Goal: Transaction & Acquisition: Purchase product/service

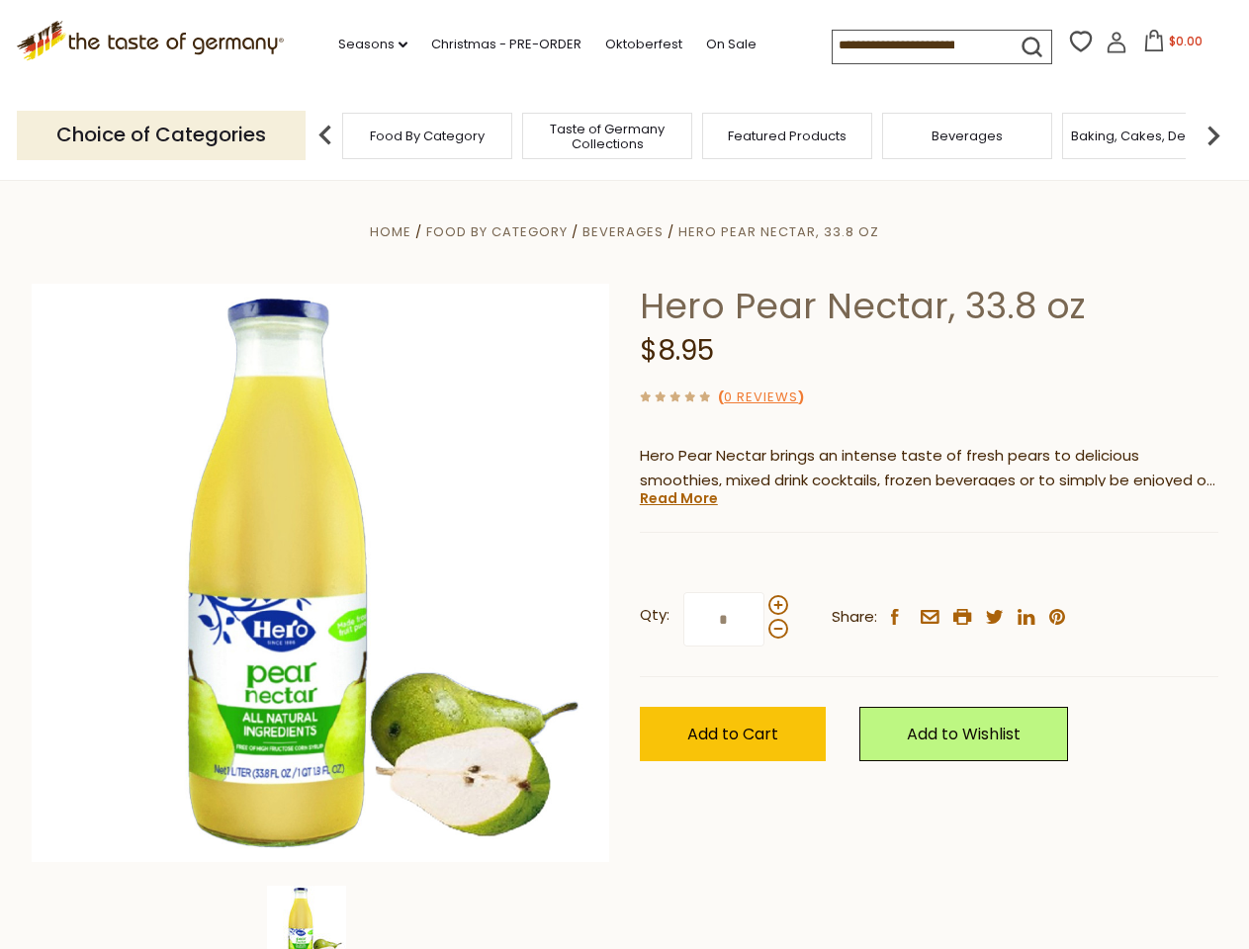
click at [624, 475] on div "Home Food By Category [GEOGRAPHIC_DATA] Hero Pear Nectar, 33.8 oz Hero Pear Nec…" at bounding box center [625, 599] width 1216 height 761
click at [365, 44] on link "Seasons dropdown_arrow" at bounding box center [372, 45] width 69 height 22
click at [1169, 46] on span "$0.00" at bounding box center [1186, 41] width 34 height 17
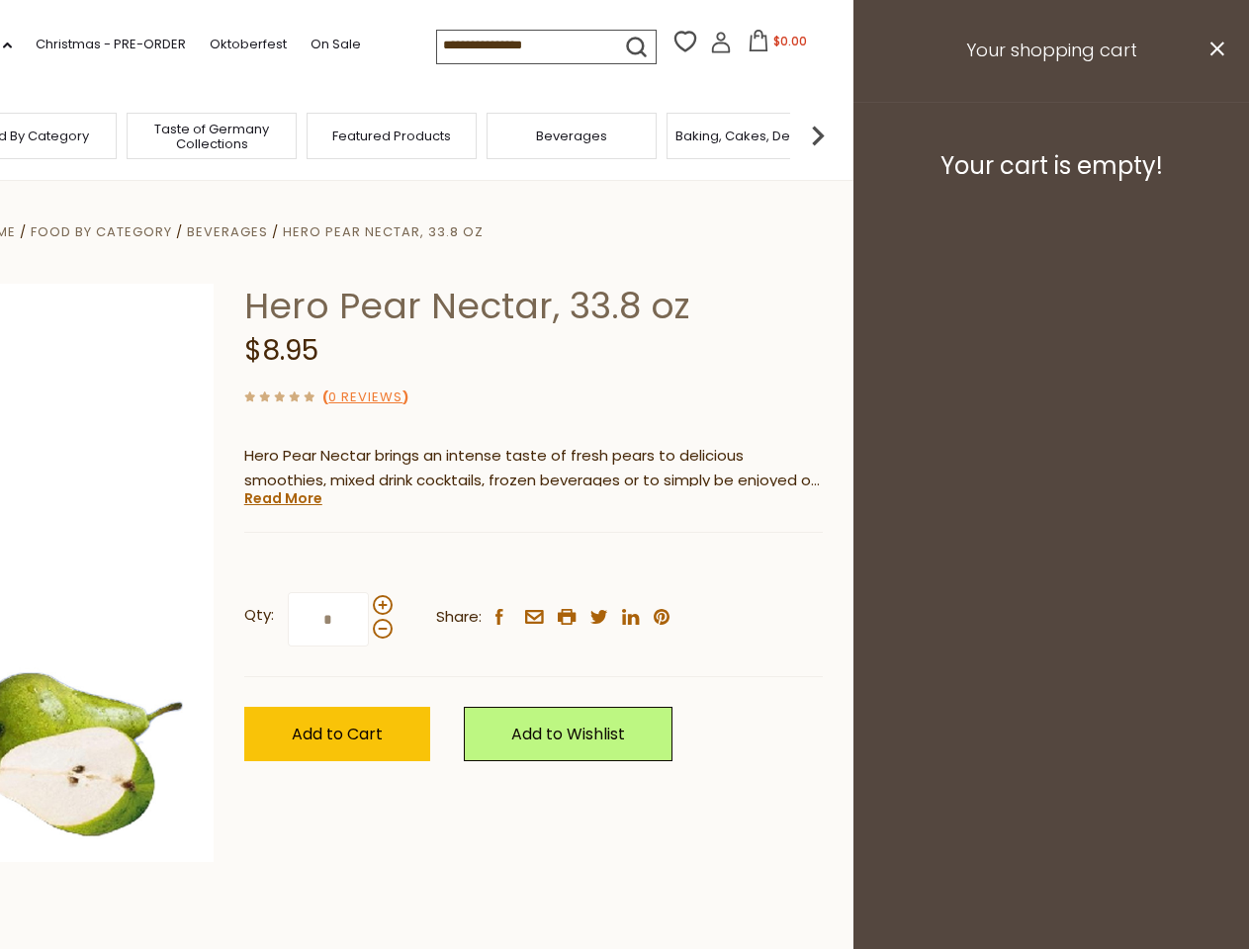
click at [167, 134] on div "All Seasons Recipes Game Day [DATE] [DATE] [DATE][PERSON_NAME] [DATE] Springfes…" at bounding box center [55, 464] width 224 height 838
click at [1213, 134] on footer "Your cart is empty!" at bounding box center [1050, 166] width 395 height 128
click at [624, 565] on div "Qty: * Share: facebook email printer twitter linkedin pinterest" at bounding box center [533, 620] width 578 height 115
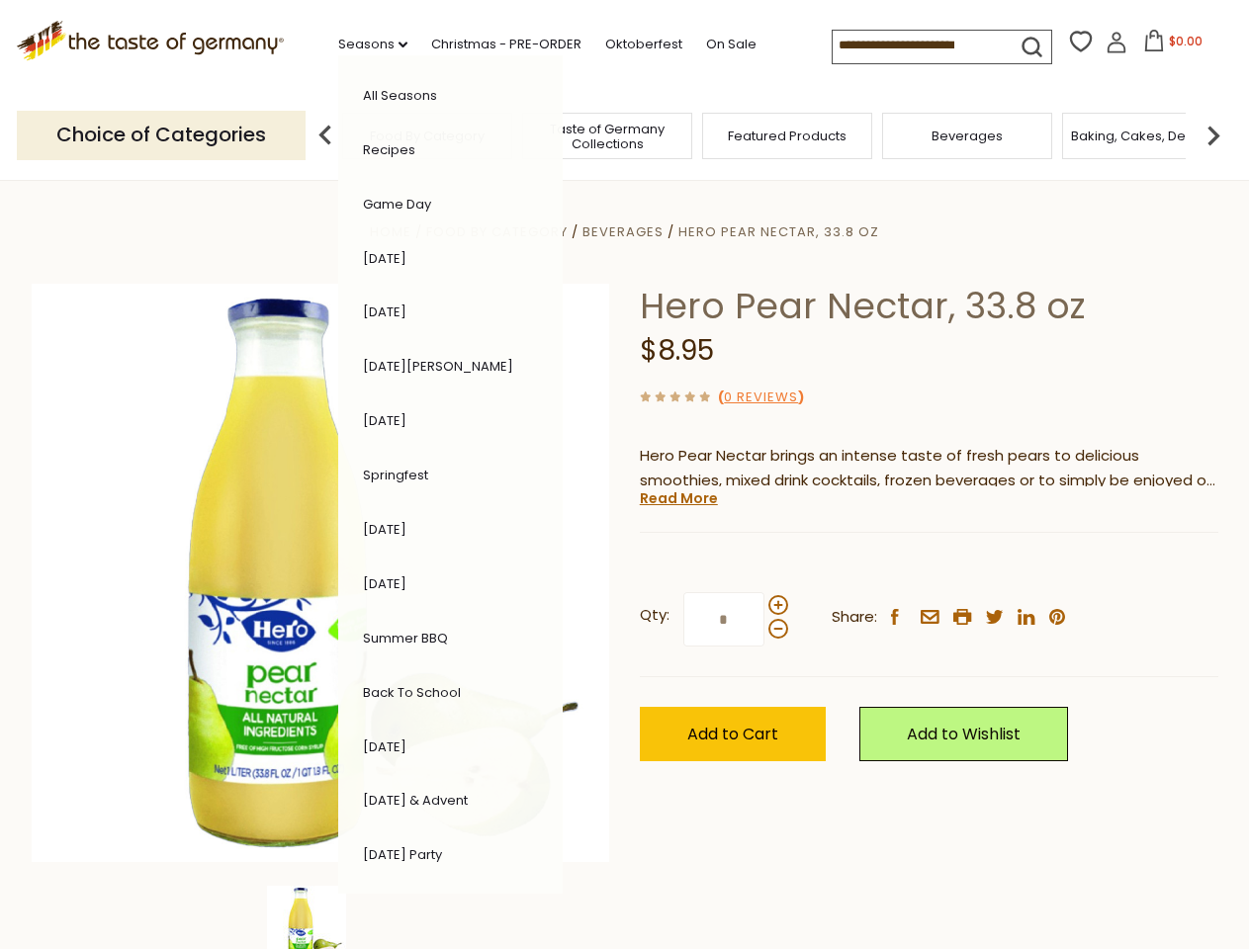
click at [320, 917] on div "Home Food By Category [GEOGRAPHIC_DATA] Hero Pear Nectar, 33.8 oz Hero Pear Nec…" at bounding box center [625, 599] width 1216 height 761
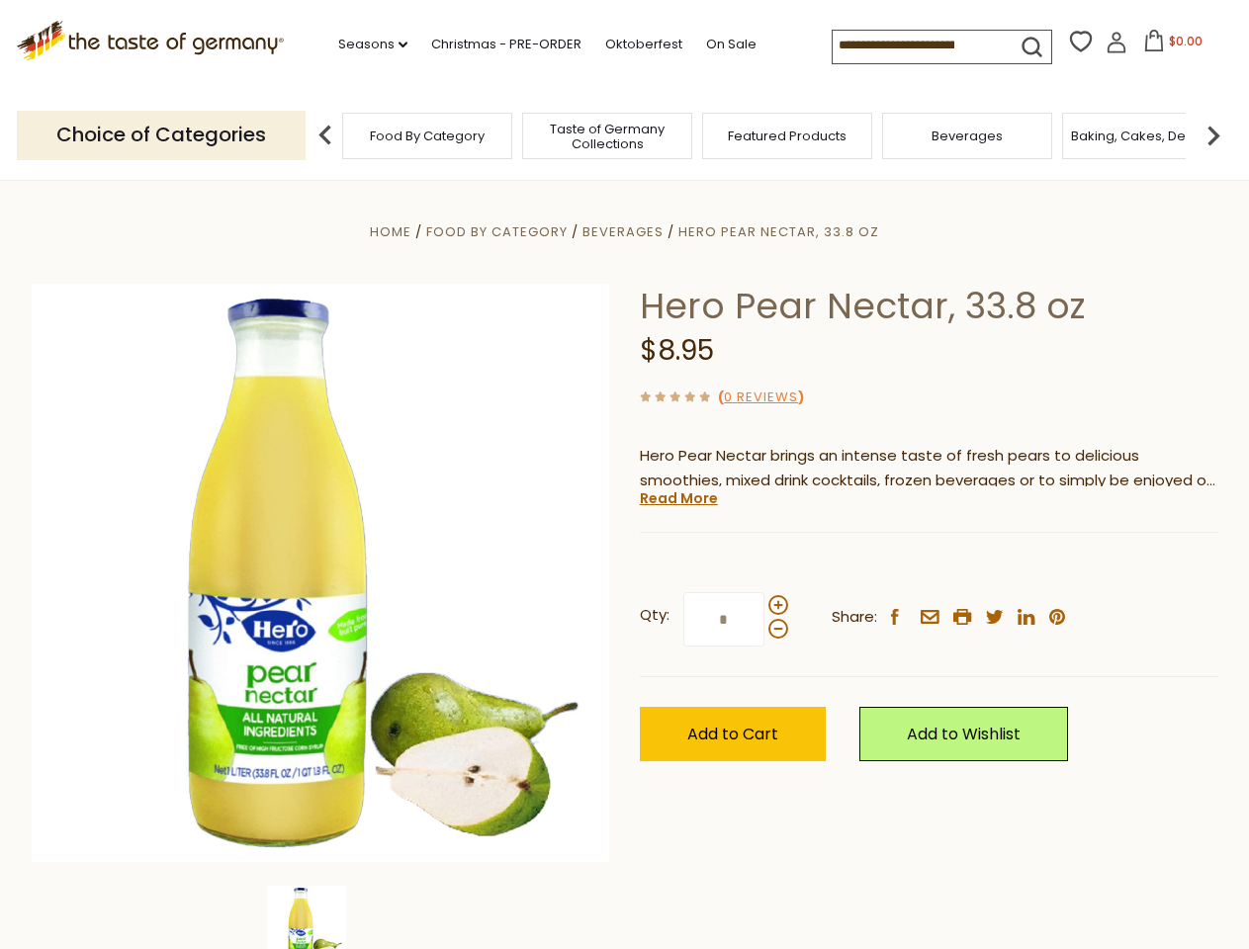
click at [320, 917] on div "Home Food By Category [GEOGRAPHIC_DATA] Hero Pear Nectar, 33.8 oz Hero Pear Nec…" at bounding box center [625, 599] width 1216 height 761
click at [677, 498] on link "Read More" at bounding box center [679, 498] width 78 height 20
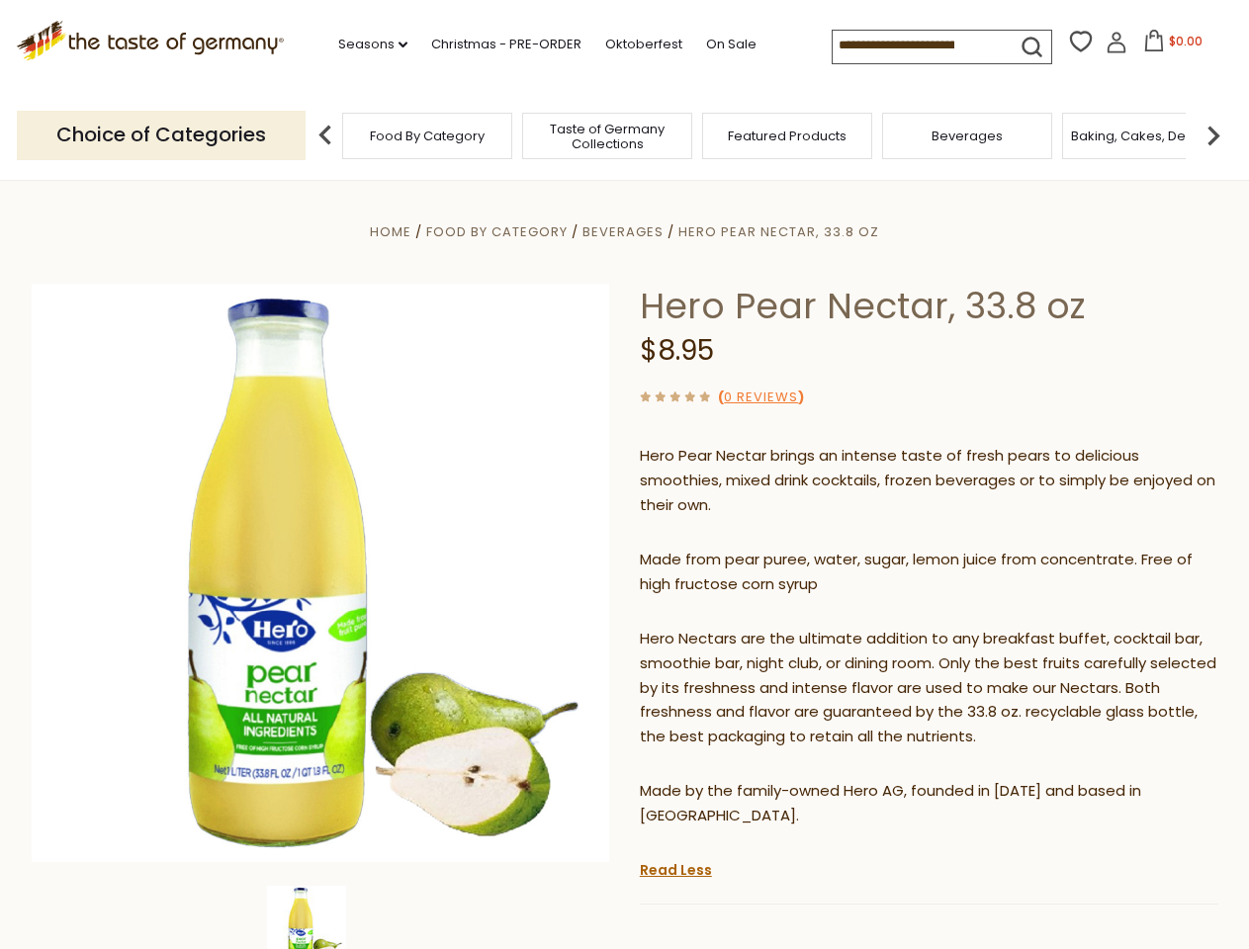
click at [777, 627] on p "Hero Nectars are the ultimate addition to any breakfast buffet, cocktail bar, s…" at bounding box center [929, 689] width 578 height 124
